Goal: Task Accomplishment & Management: Complete application form

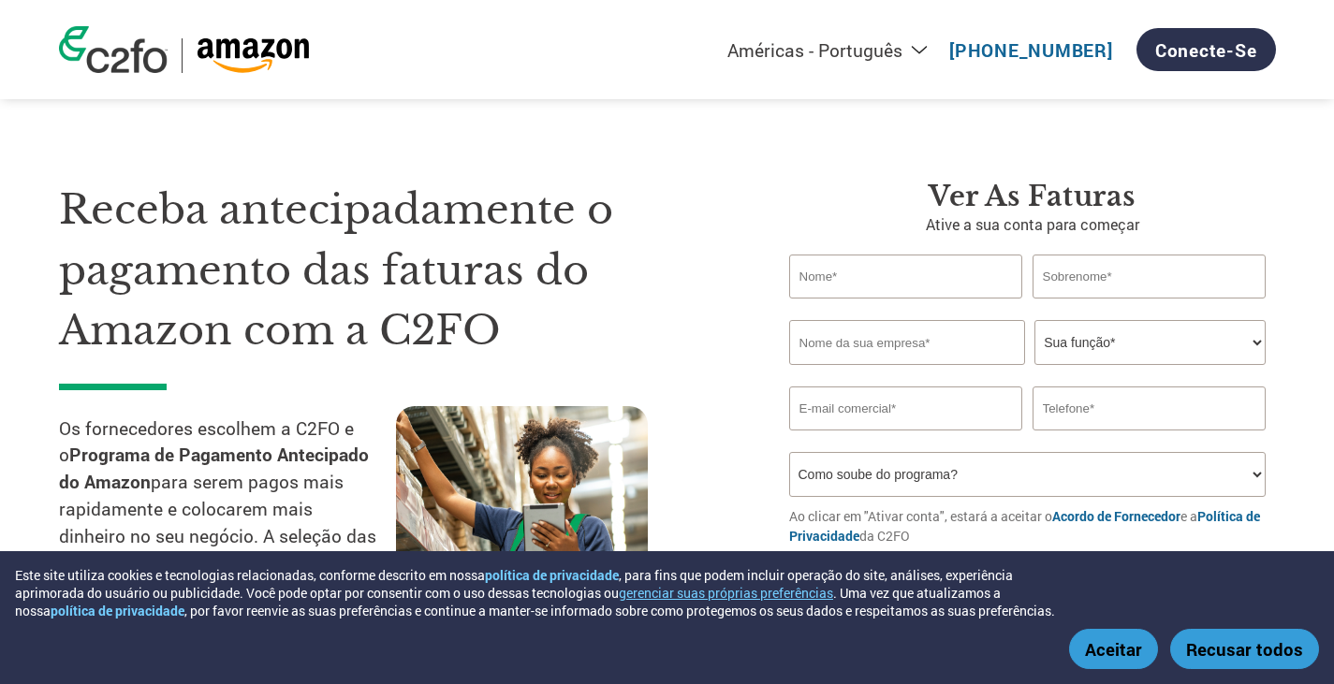
select select "pt"
drag, startPoint x: 0, startPoint y: 0, endPoint x: 882, endPoint y: 278, distance: 924.9
click at [883, 278] on input "text" at bounding box center [906, 277] width 234 height 44
click at [1169, 40] on link "Conecte-se" at bounding box center [1207, 49] width 140 height 43
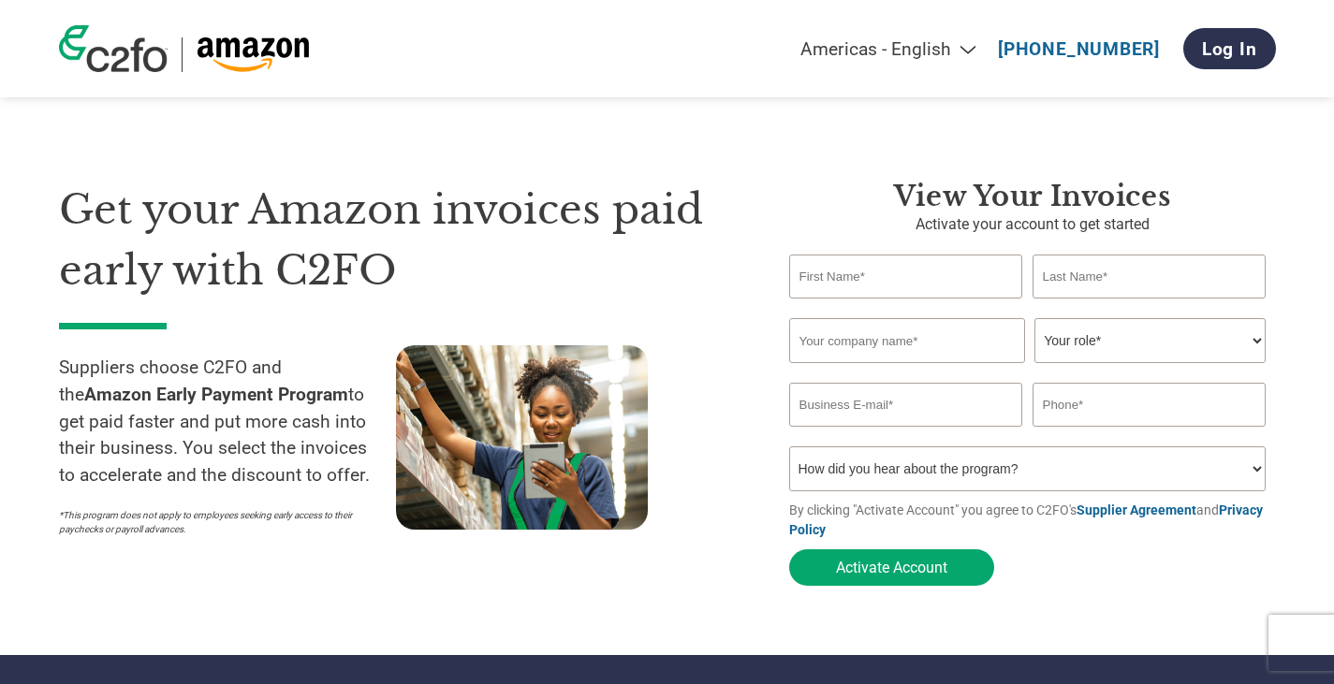
click at [920, 281] on input "text" at bounding box center [906, 277] width 234 height 44
click at [979, 49] on select "Americas - English Américas - Español [GEOGRAPHIC_DATA] - Português [GEOGRAPHIC…" at bounding box center [771, 49] width 434 height 22
select select "pt"
click at [645, 38] on select "Americas - English Américas - Español [GEOGRAPHIC_DATA] - Português [GEOGRAPHIC…" at bounding box center [771, 49] width 434 height 22
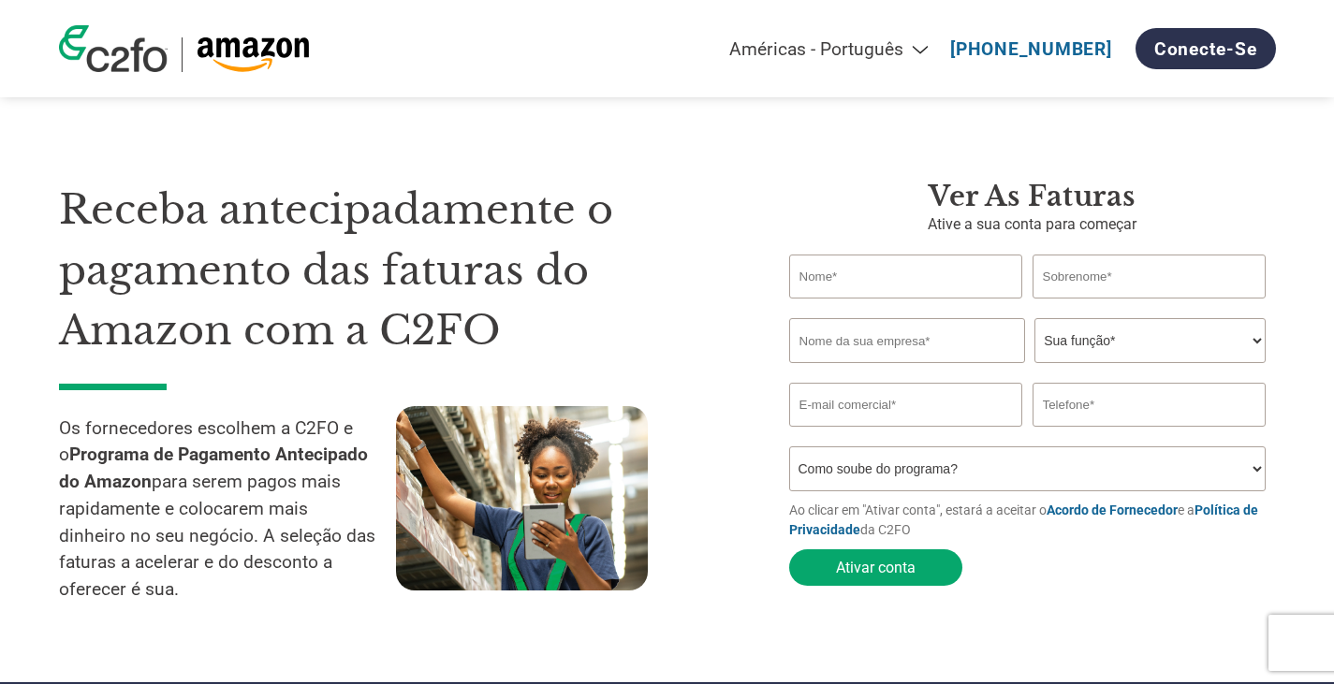
click at [916, 275] on input "text" at bounding box center [906, 277] width 234 height 44
click at [808, 274] on input "Flávia" at bounding box center [906, 277] width 234 height 44
type input "Flavia"
click at [1116, 277] on input "text" at bounding box center [1150, 277] width 234 height 44
type input "[PERSON_NAME]"
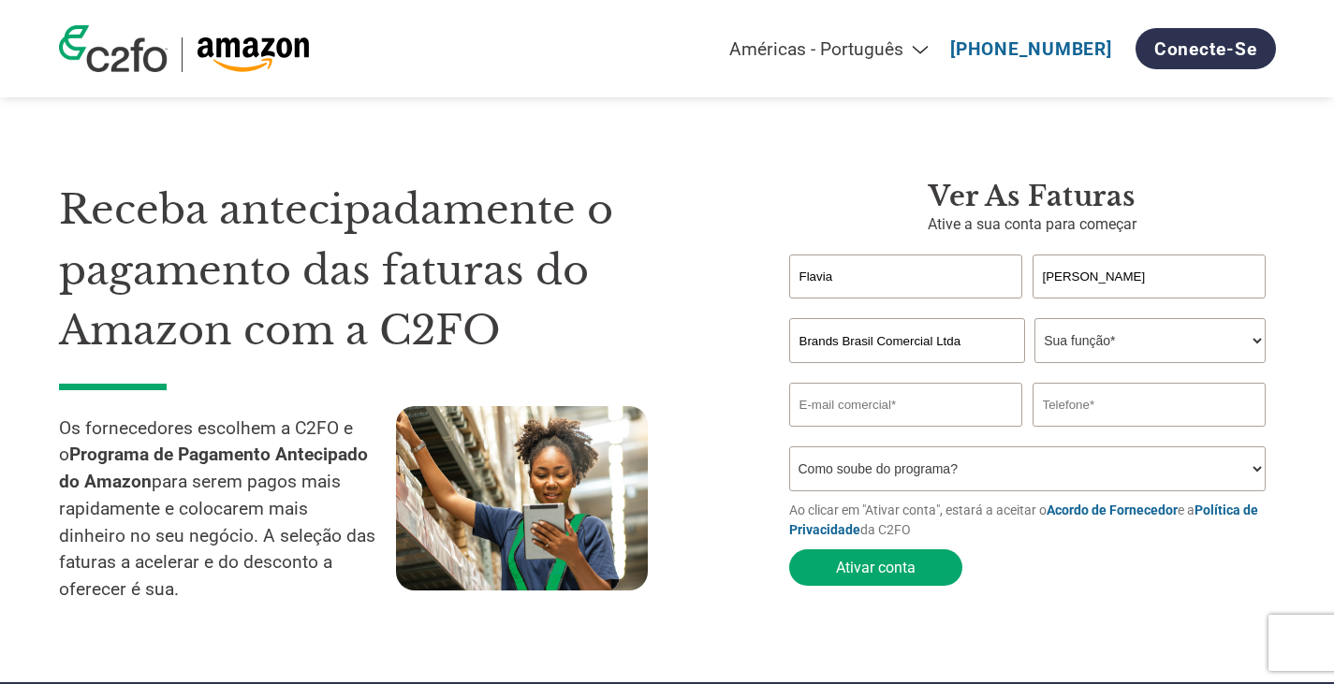
type input "Brands Brasil Comercial Ltda"
click at [1244, 346] on select "Sua função* CFO Auditor Financeiro Gerente de Crédito Diretor Financeiro Tesour…" at bounding box center [1150, 340] width 231 height 45
click at [1035, 320] on select "Sua função* CFO Auditor Financeiro Gerente de Crédito Diretor Financeiro Tesour…" at bounding box center [1150, 340] width 231 height 45
click at [1213, 361] on select "Sua função* CFO Auditor Financeiro Gerente de Crédito Diretor Financeiro Tesour…" at bounding box center [1150, 340] width 231 height 45
select select "OTHER"
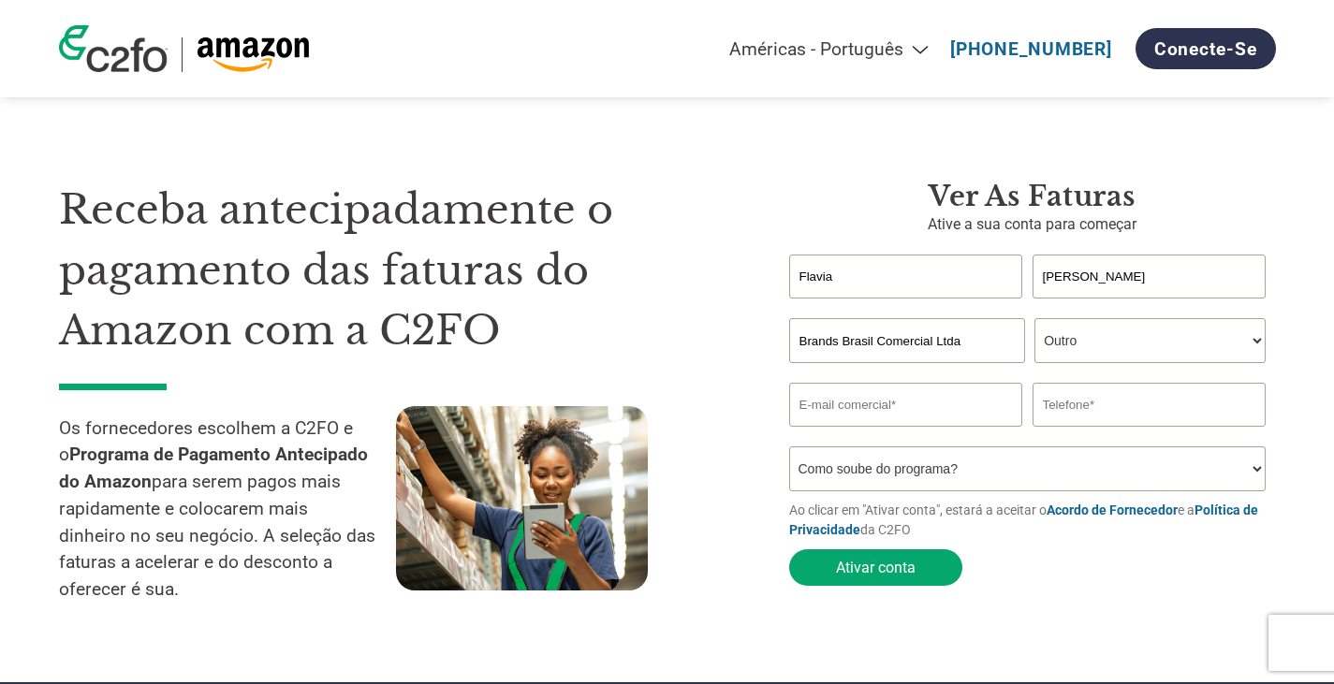
click at [1035, 320] on select "Sua função* CFO Auditor Financeiro Gerente de Crédito Diretor Financeiro Tesour…" at bounding box center [1150, 340] width 231 height 45
click at [954, 417] on input "email" at bounding box center [906, 405] width 234 height 44
type input "[EMAIL_ADDRESS][PERSON_NAME][DOMAIN_NAME]"
type input "12992315052"
click at [1221, 476] on select "Como soube do programa? Recebi uma carta Email Mídias sociais Pesquisa on-line …" at bounding box center [1028, 469] width 478 height 45
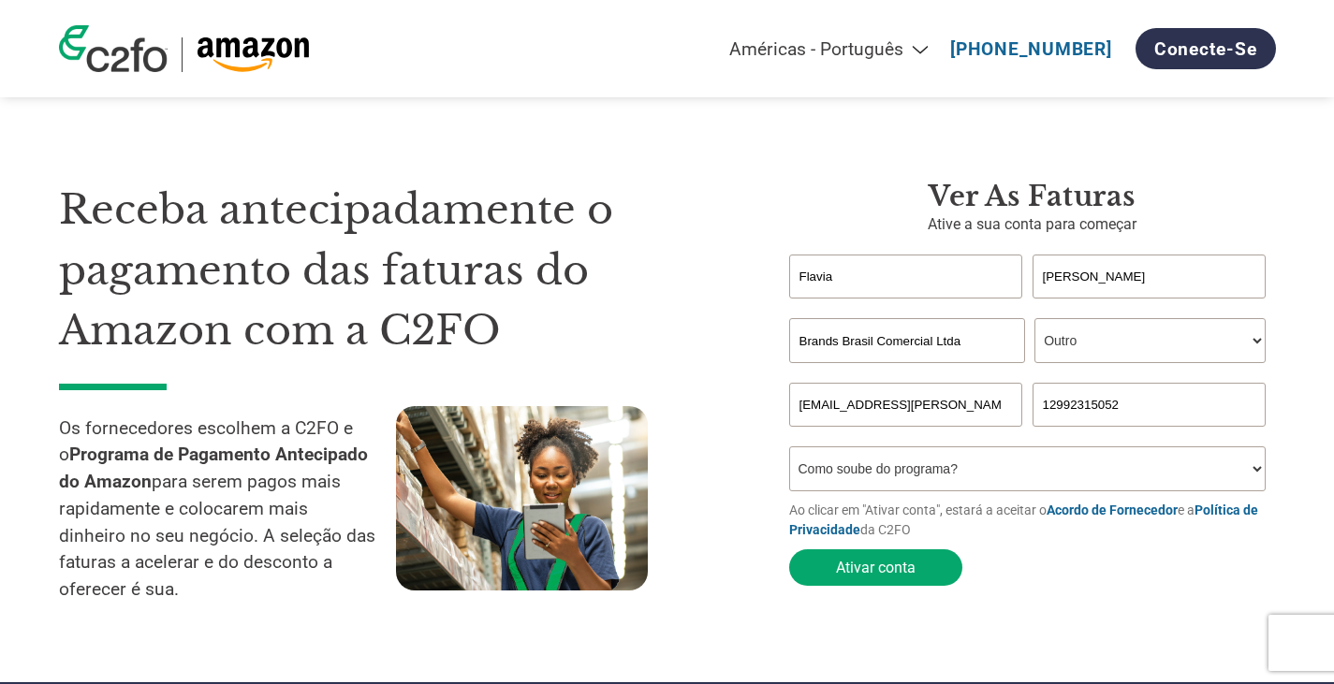
select select "Other"
click at [789, 452] on select "Como soube do programa? Recebi uma carta Email Mídias sociais Pesquisa on-line …" at bounding box center [1028, 469] width 478 height 45
click at [886, 576] on button "Ativar conta" at bounding box center [875, 568] width 173 height 37
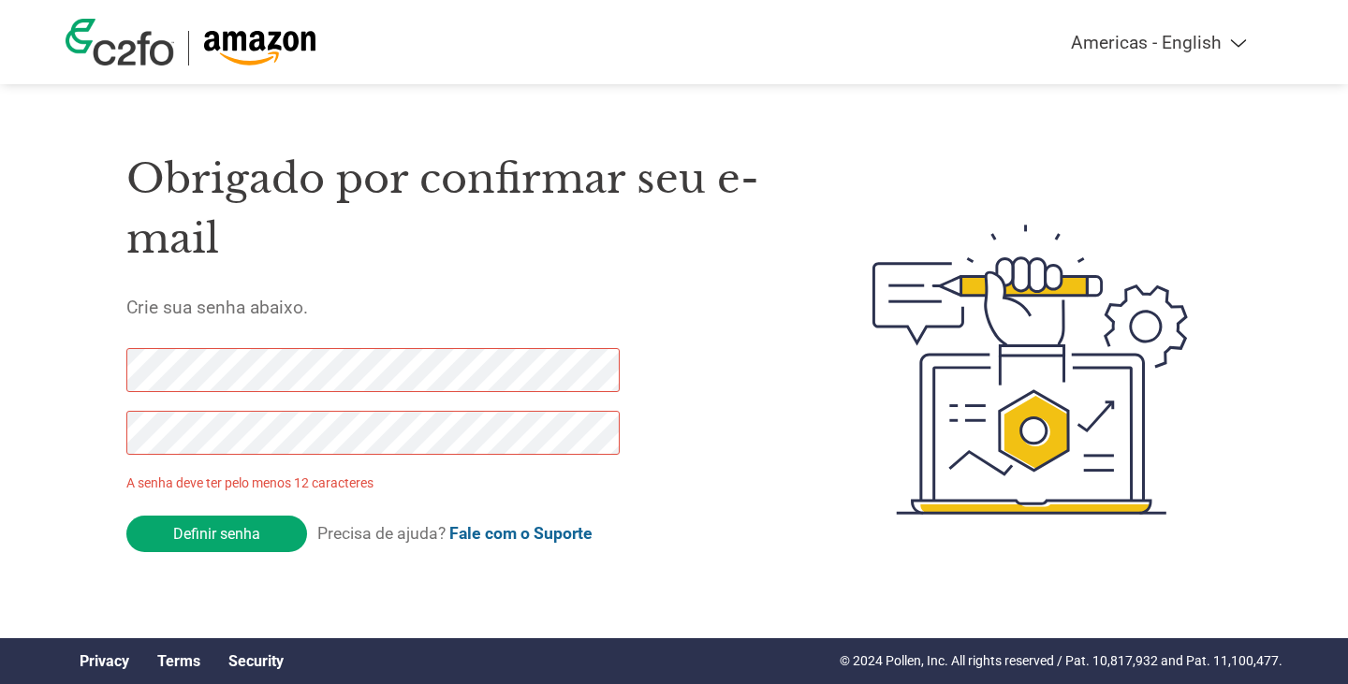
drag, startPoint x: 227, startPoint y: 535, endPoint x: 61, endPoint y: 369, distance: 234.4
click at [61, 369] on div "Americas - English Américas - Español Américas - Português Amériques - Français…" at bounding box center [674, 295] width 1348 height 590
click at [267, 532] on input "Definir senha" at bounding box center [216, 534] width 181 height 37
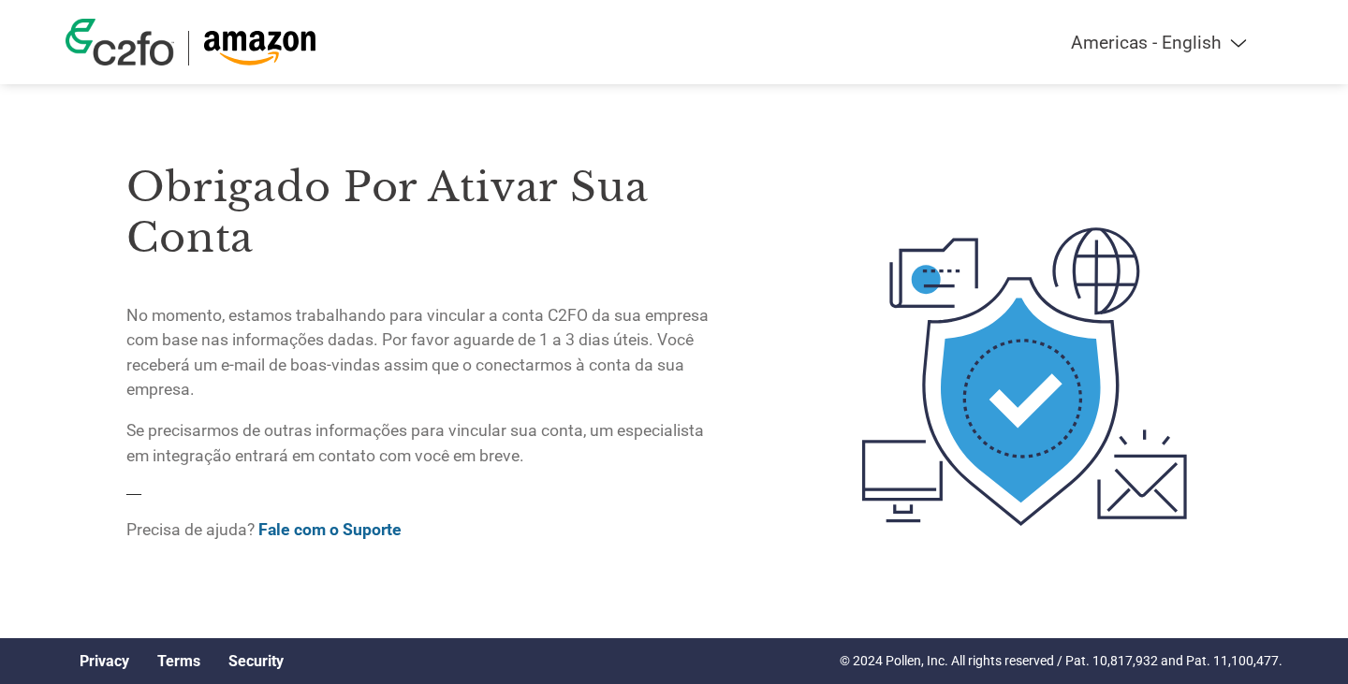
click at [1231, 47] on select "Americas - English Américas - Español [GEOGRAPHIC_DATA] - Português [GEOGRAPHIC…" at bounding box center [1042, 43] width 434 height 22
select select "pt"
click at [950, 32] on select "Americas - English Américas - Español [GEOGRAPHIC_DATA] - Português [GEOGRAPHIC…" at bounding box center [1042, 43] width 434 height 22
click at [608, 534] on p "Precisa de ajuda? Fale com o Suporte" at bounding box center [422, 530] width 592 height 24
